Goal: Navigation & Orientation: Go to known website

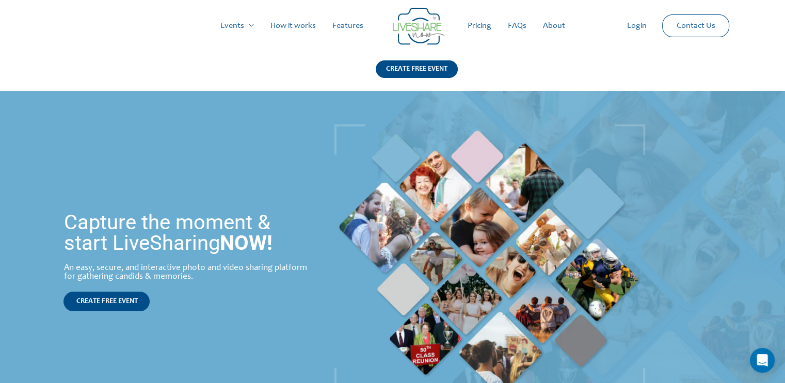
click at [479, 23] on link "Pricing" at bounding box center [480, 25] width 40 height 33
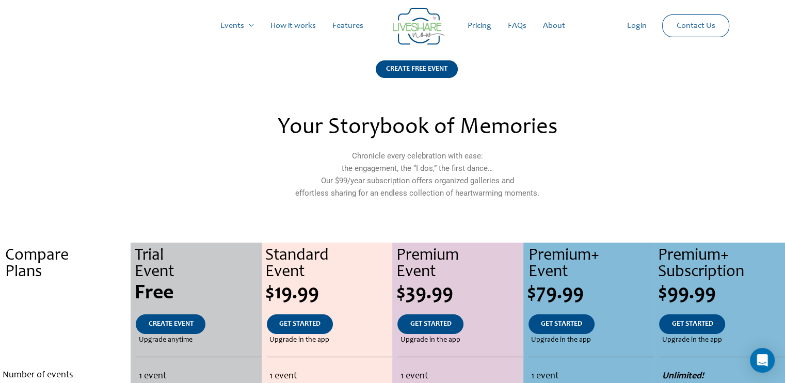
click at [314, 25] on link "How it works" at bounding box center [293, 25] width 62 height 33
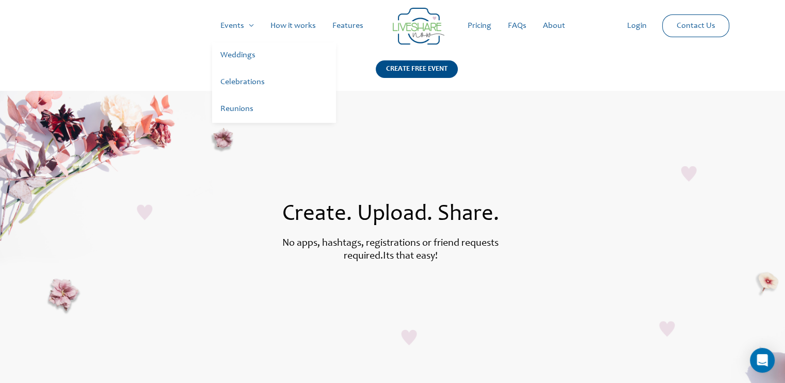
click at [246, 56] on link "Weddings" at bounding box center [274, 55] width 124 height 27
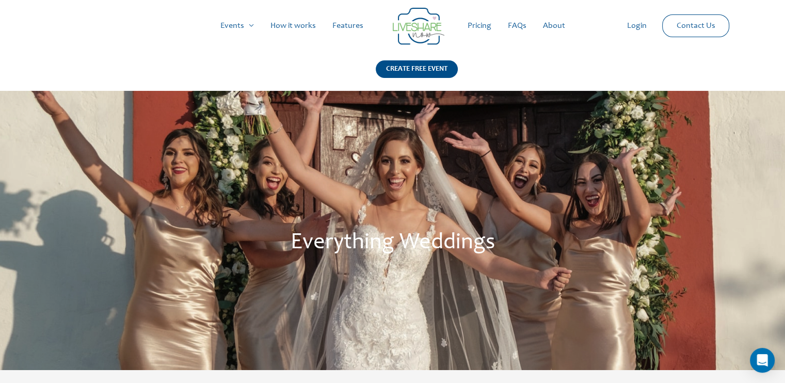
click at [636, 26] on link "Login" at bounding box center [637, 25] width 36 height 33
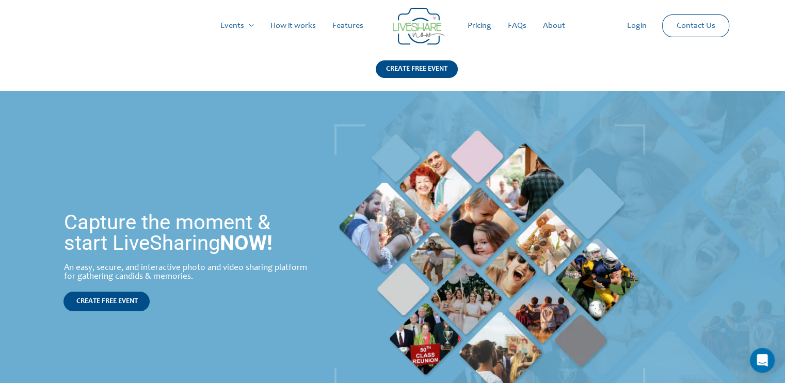
click at [634, 27] on link "Login" at bounding box center [637, 25] width 36 height 33
click at [636, 26] on link "Login" at bounding box center [637, 25] width 36 height 33
